Goal: Task Accomplishment & Management: Manage account settings

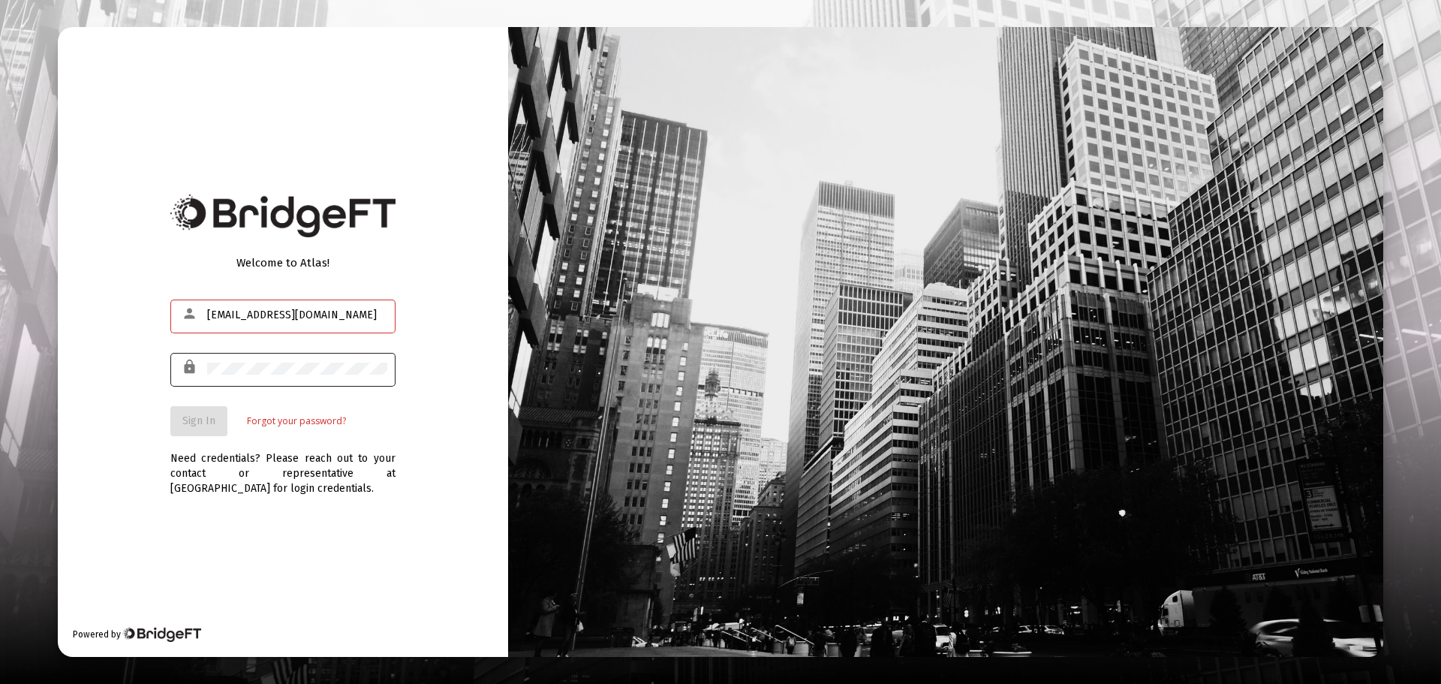
type input "[EMAIL_ADDRESS][DOMAIN_NAME]"
click at [351, 362] on div at bounding box center [297, 368] width 180 height 37
click at [209, 420] on span "Sign In" at bounding box center [198, 420] width 33 height 13
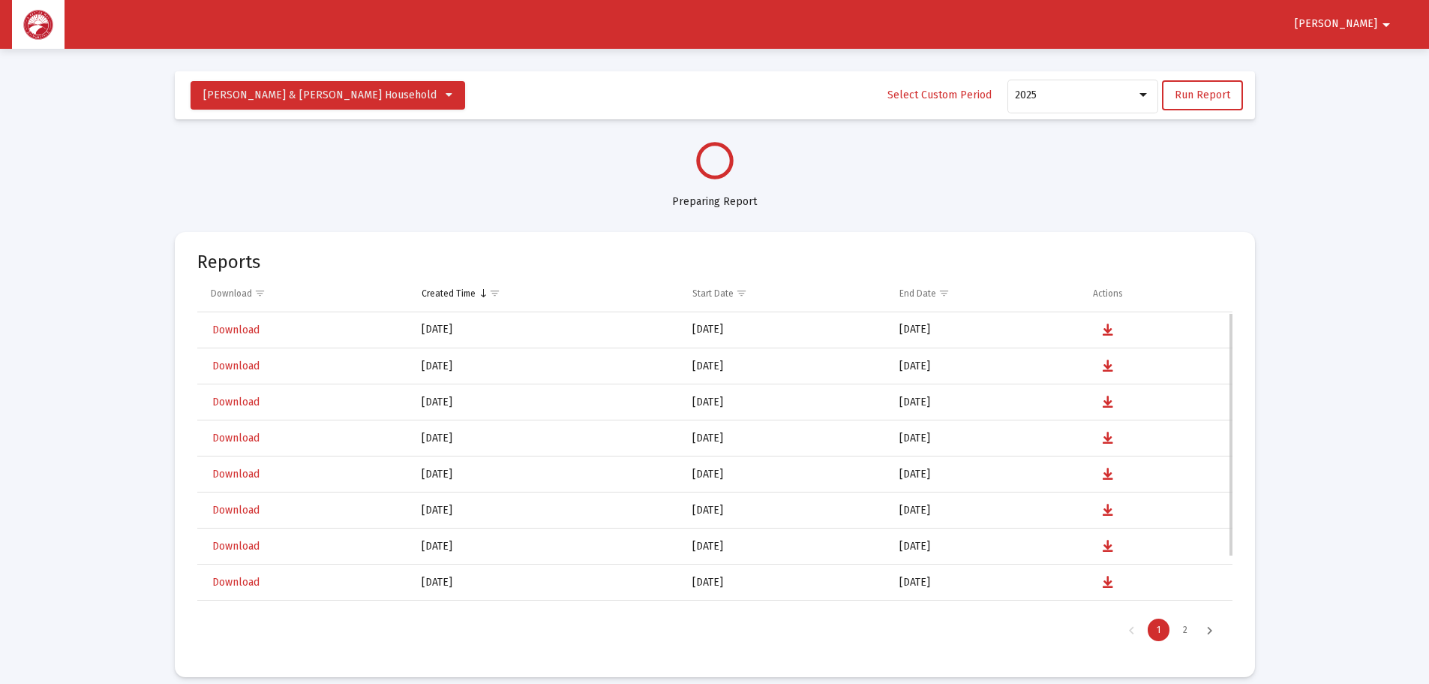
scroll to position [720, 0]
select select "View all"
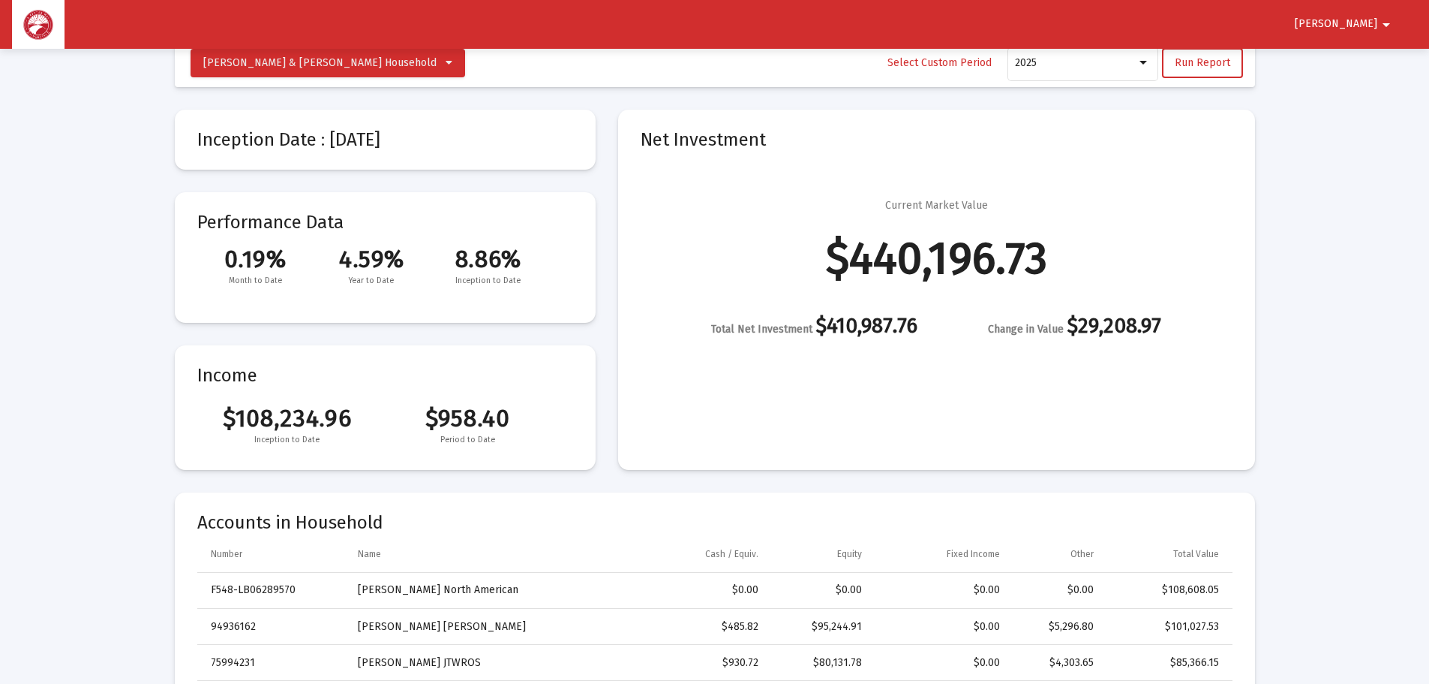
scroll to position [0, 0]
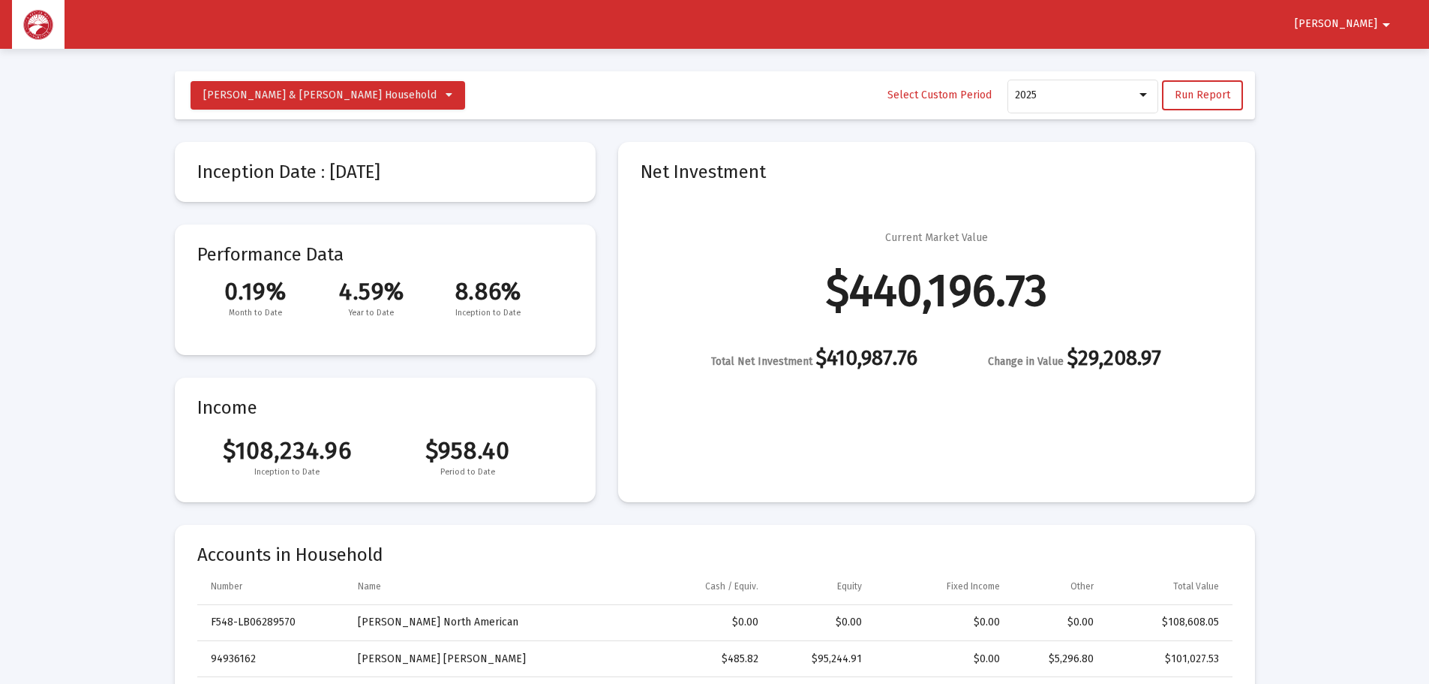
click at [1369, 23] on span "[PERSON_NAME]" at bounding box center [1336, 24] width 83 height 13
click at [1356, 62] on button "Logout" at bounding box center [1371, 64] width 84 height 36
